Goal: Task Accomplishment & Management: Use online tool/utility

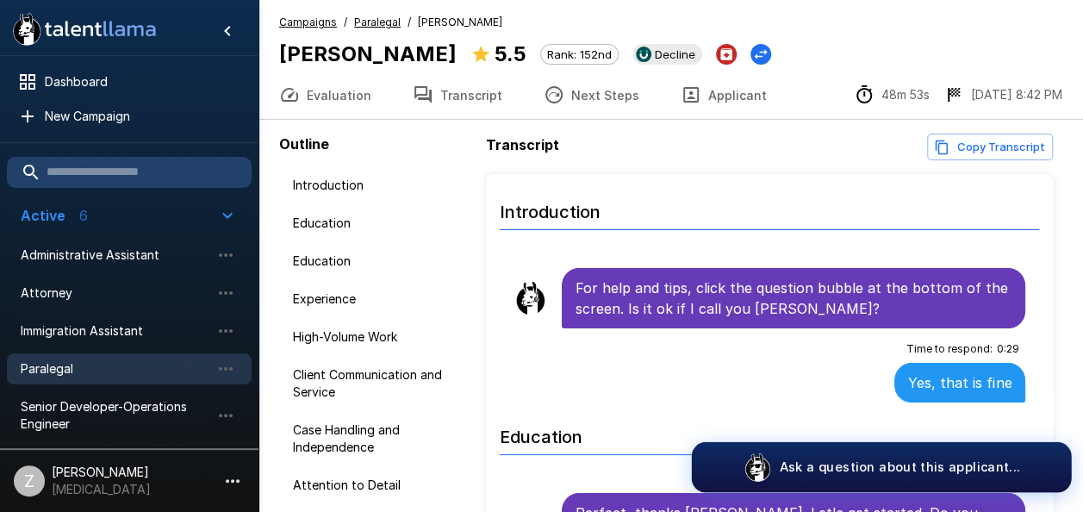
scroll to position [2499, 0]
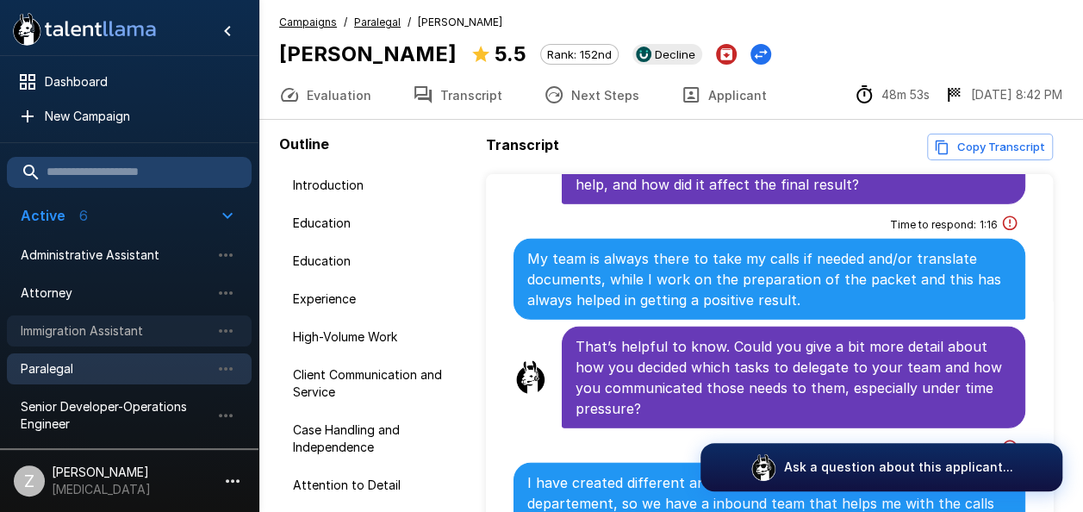
click at [131, 331] on span "Immigration Assistant" at bounding box center [116, 330] width 190 height 17
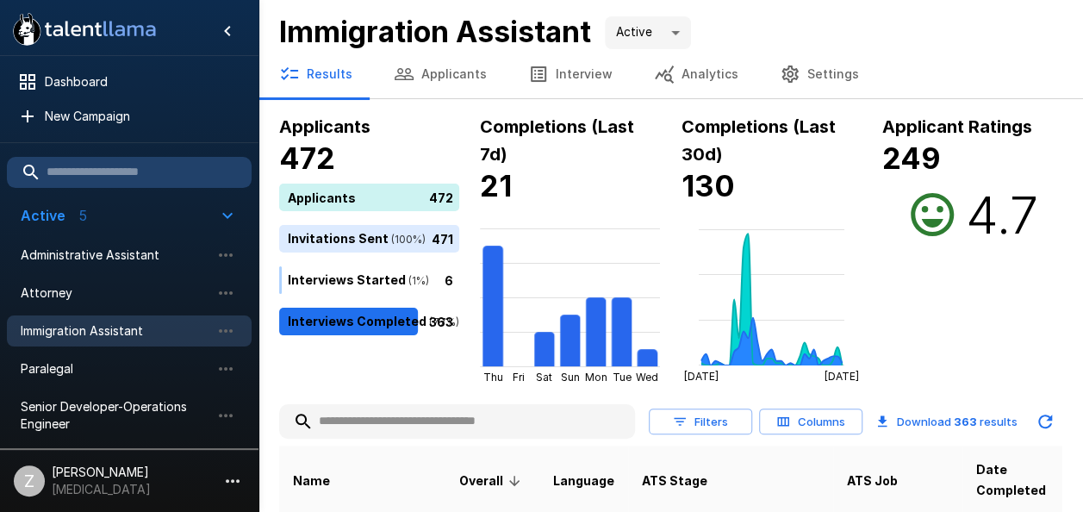
click at [434, 72] on button "Applicants" at bounding box center [440, 74] width 134 height 48
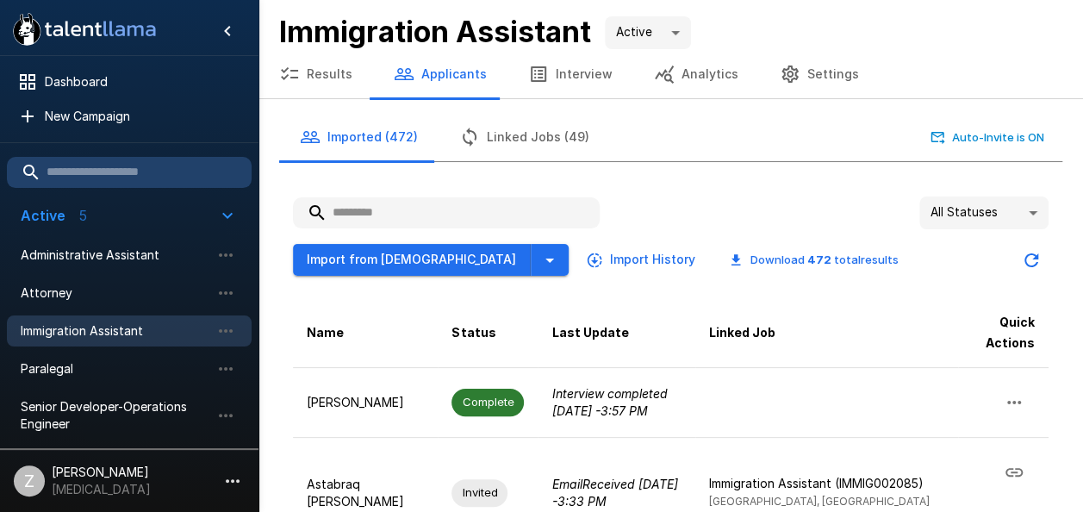
click at [433, 218] on input "text" at bounding box center [446, 212] width 307 height 31
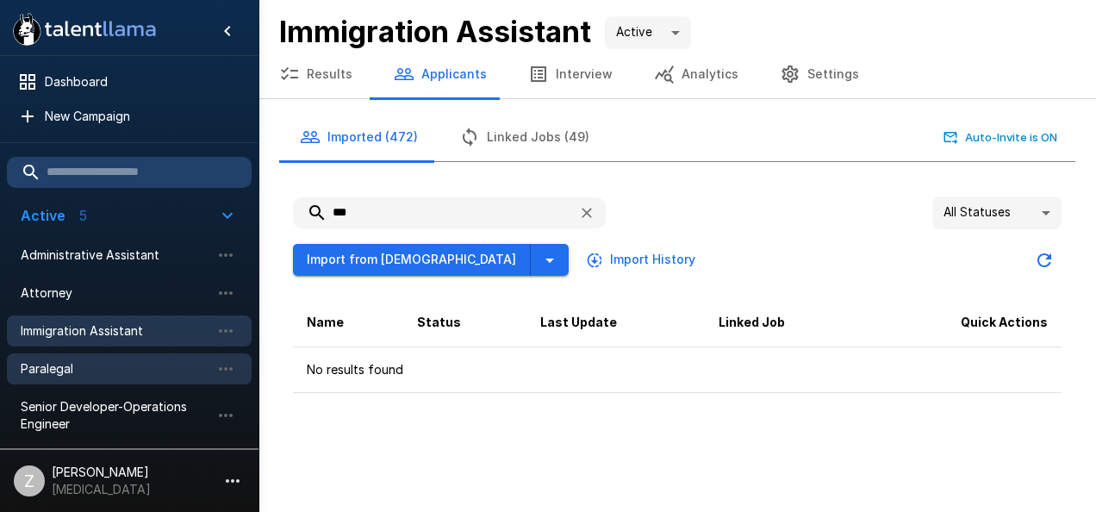
type input "***"
click at [159, 370] on span "Paralegal" at bounding box center [116, 368] width 190 height 17
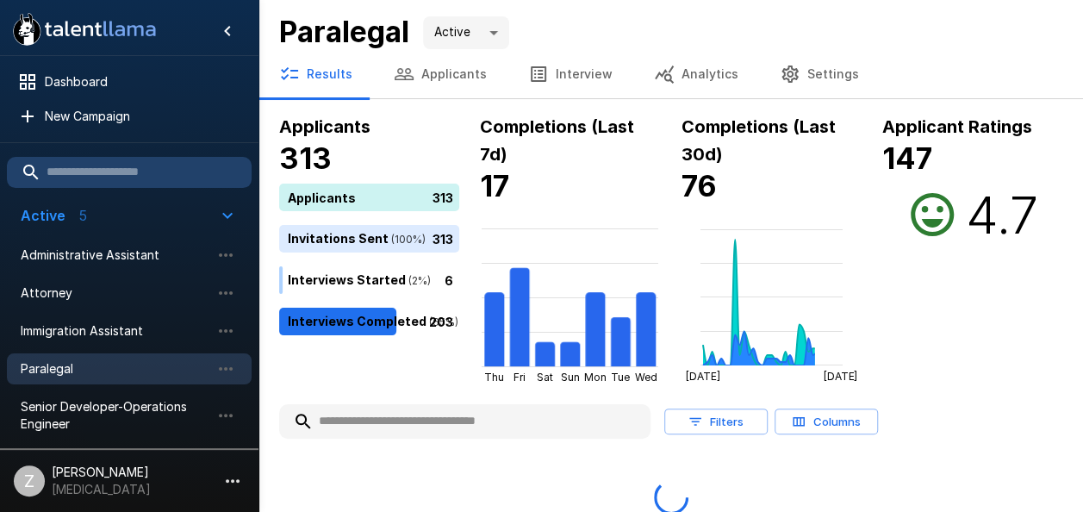
click at [446, 71] on button "Applicants" at bounding box center [440, 74] width 134 height 48
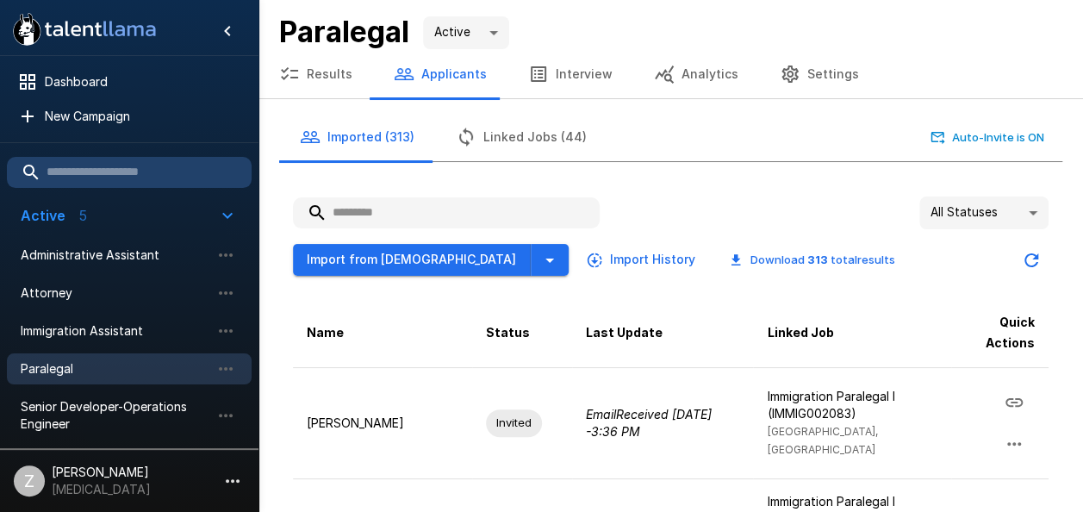
click at [406, 215] on input "text" at bounding box center [446, 212] width 307 height 31
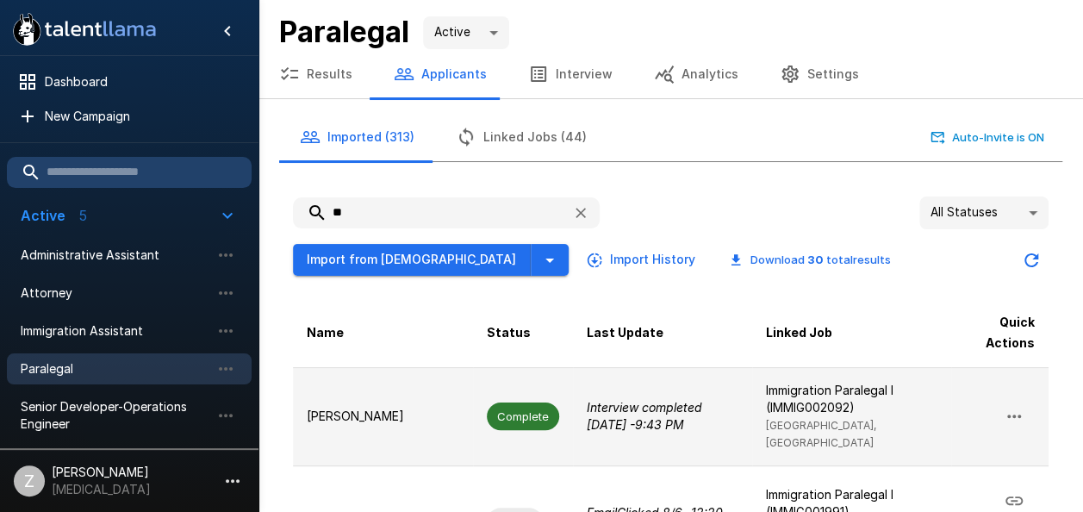
type input "**"
click at [395, 408] on p "[PERSON_NAME]" at bounding box center [383, 416] width 153 height 17
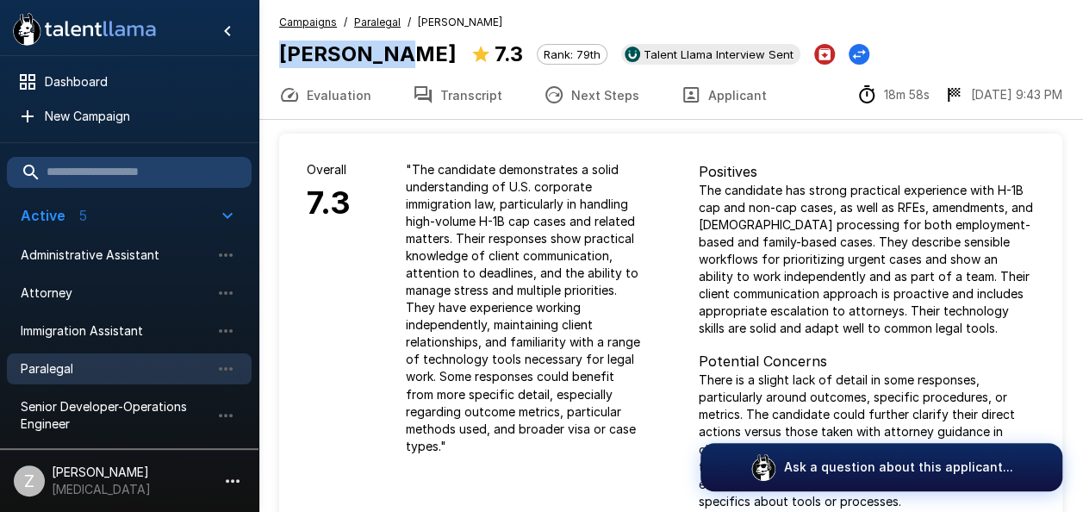
drag, startPoint x: 384, startPoint y: 54, endPoint x: 273, endPoint y: 53, distance: 111.2
click at [273, 53] on div "Campaigns / Paralegal / [PERSON_NAME] [PERSON_NAME] 7.3 Rank: 79th Talent Llama…" at bounding box center [670, 42] width 825 height 57
copy b "[PERSON_NAME]"
